Goal: Information Seeking & Learning: Learn about a topic

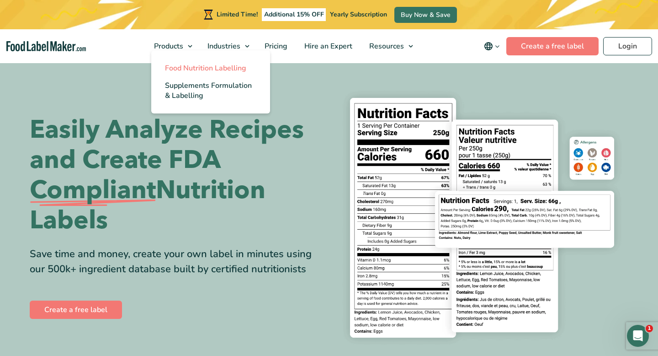
click at [192, 67] on span "Food Nutrition Labelling" at bounding box center [205, 68] width 81 height 10
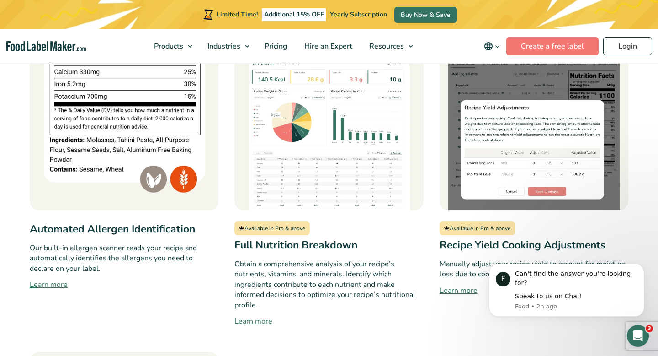
scroll to position [816, 0]
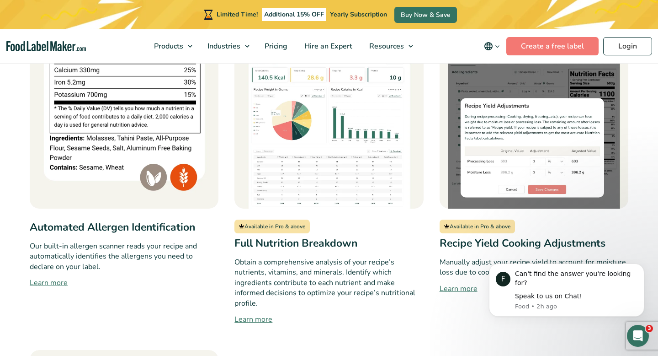
click at [449, 283] on link "Learn more" at bounding box center [534, 288] width 189 height 11
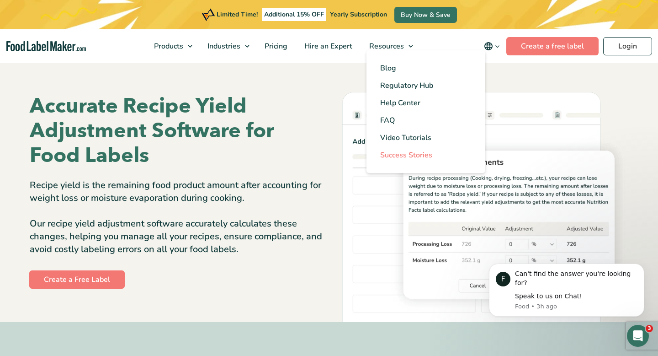
click at [417, 158] on span "Success Stories" at bounding box center [406, 155] width 52 height 10
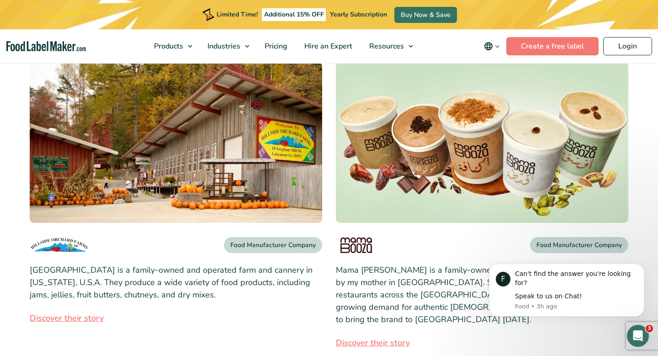
click at [80, 316] on link "Discover their story" at bounding box center [176, 318] width 293 height 12
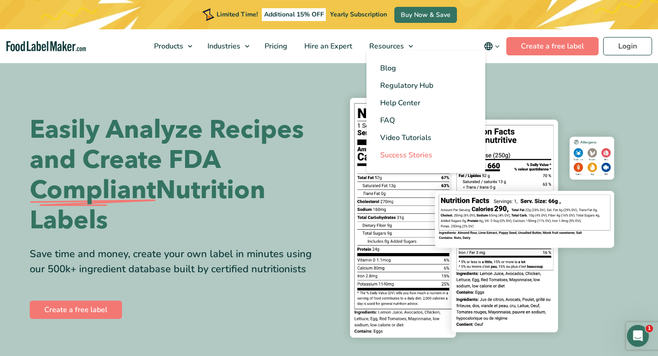
click at [407, 155] on span "Success Stories" at bounding box center [406, 155] width 52 height 10
